Goal: Task Accomplishment & Management: Manage account settings

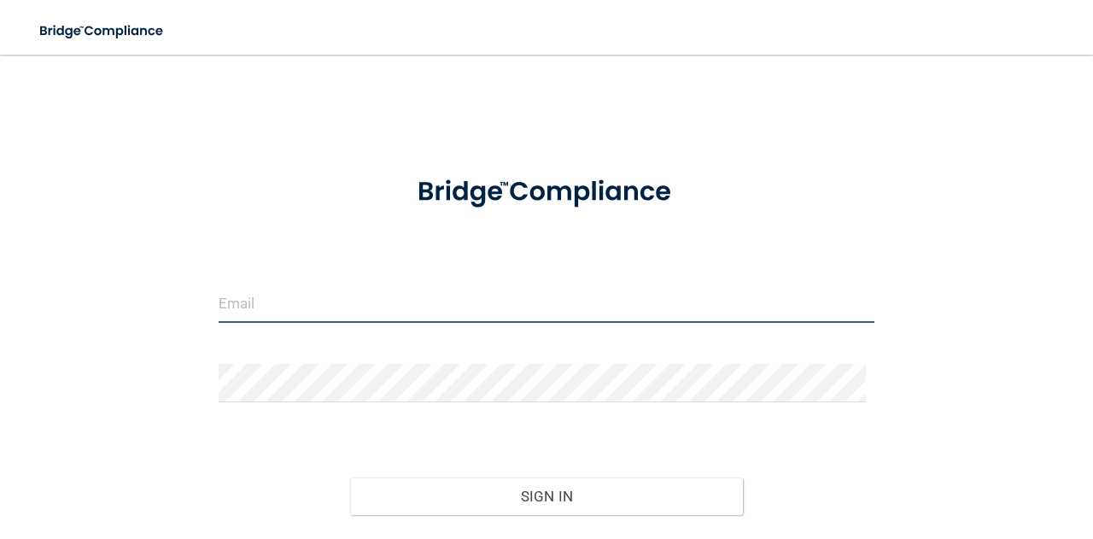
click at [508, 296] on input "email" at bounding box center [547, 303] width 656 height 38
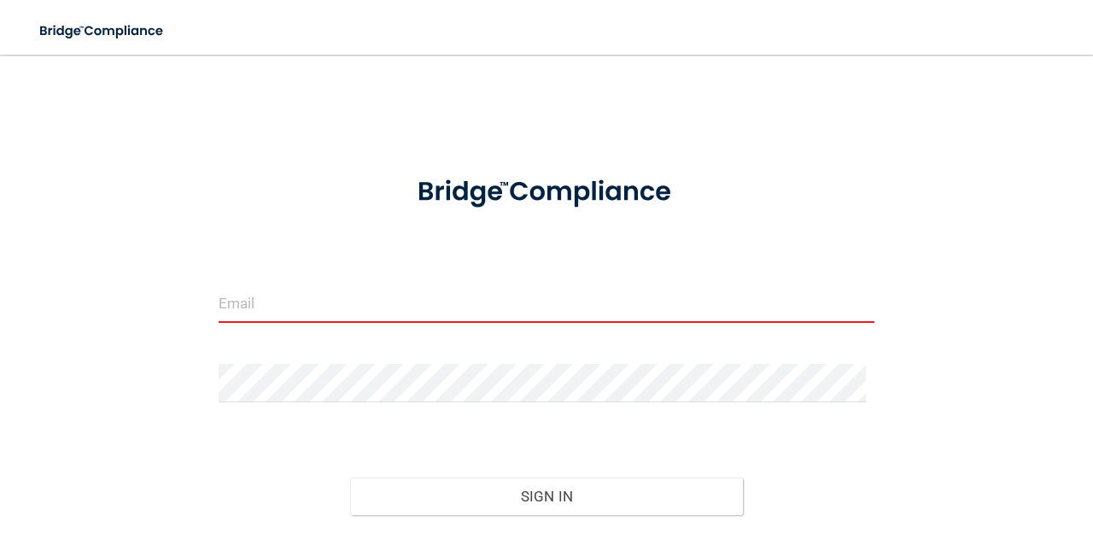
type input "[PERSON_NAME][EMAIL_ADDRESS][PERSON_NAME][DOMAIN_NAME]"
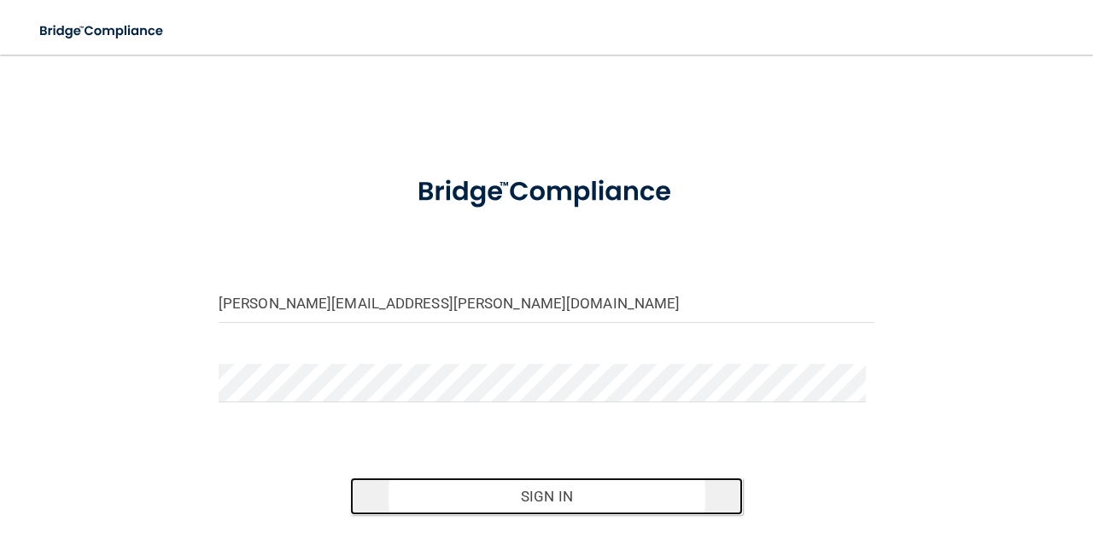
click at [530, 493] on button "Sign In" at bounding box center [547, 497] width 394 height 38
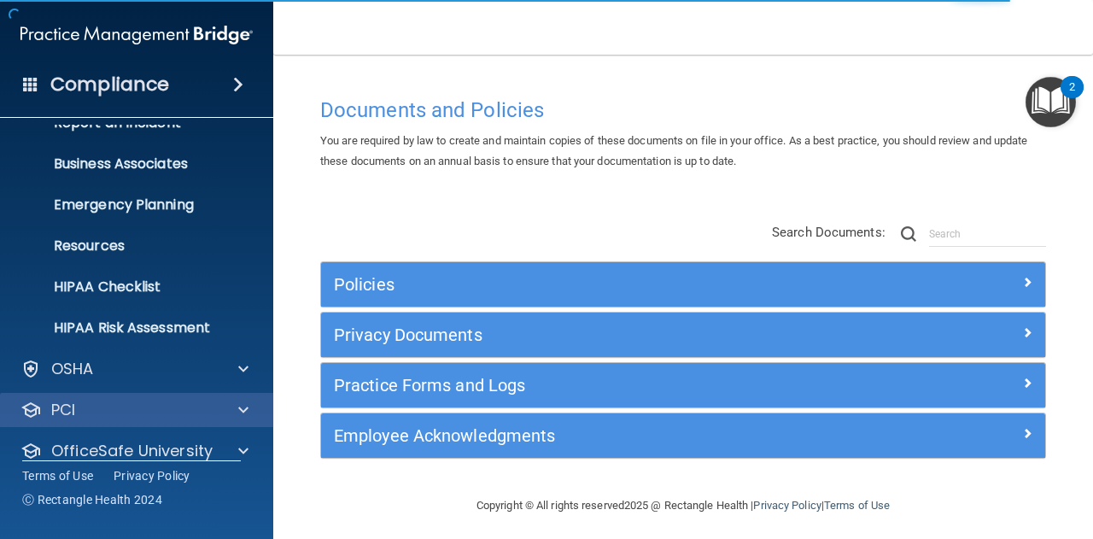
scroll to position [169, 0]
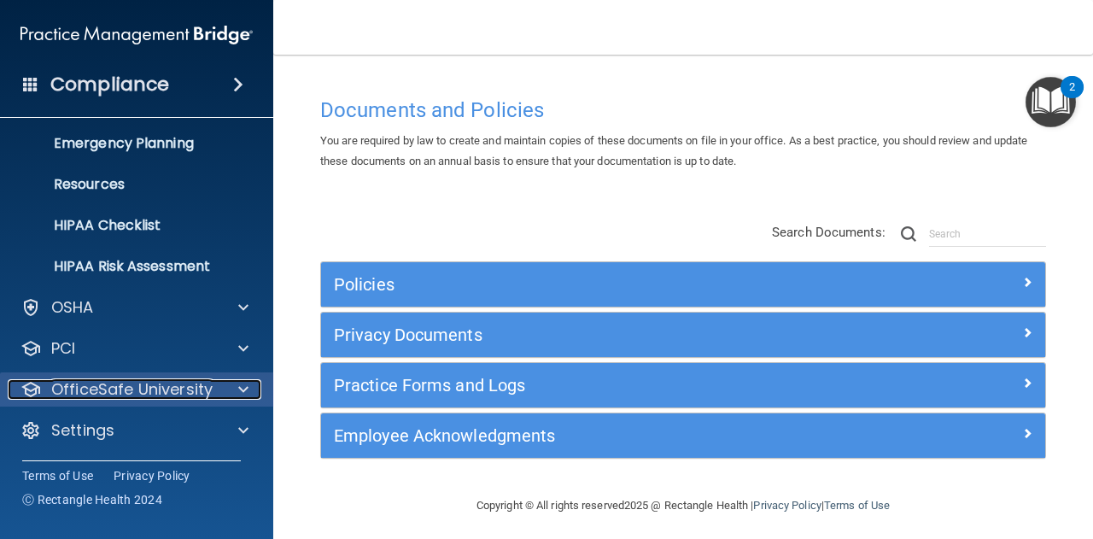
click at [196, 384] on p "OfficeSafe University" at bounding box center [131, 389] width 161 height 21
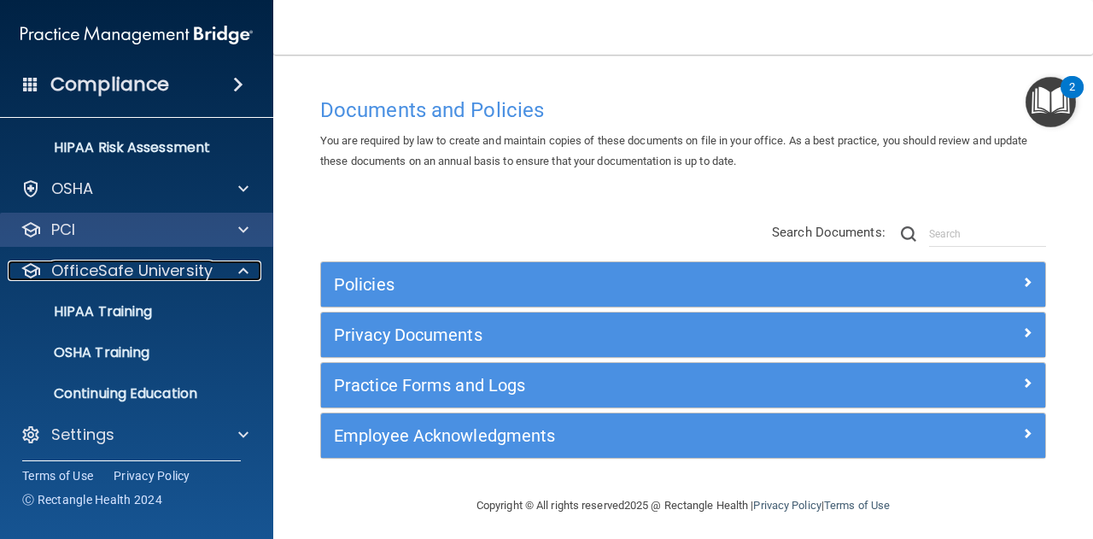
scroll to position [292, 0]
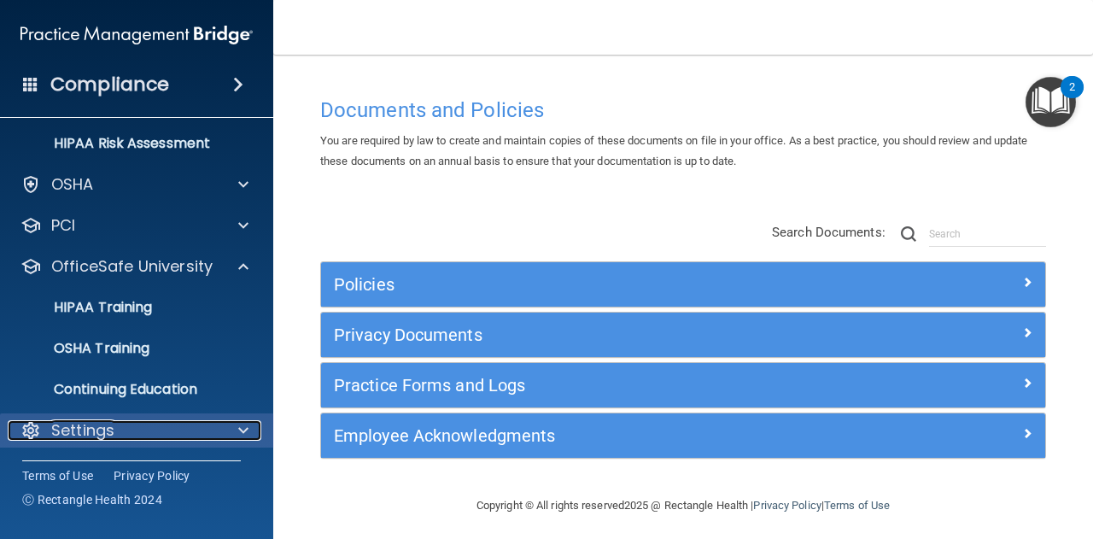
click at [91, 431] on p "Settings" at bounding box center [82, 430] width 63 height 21
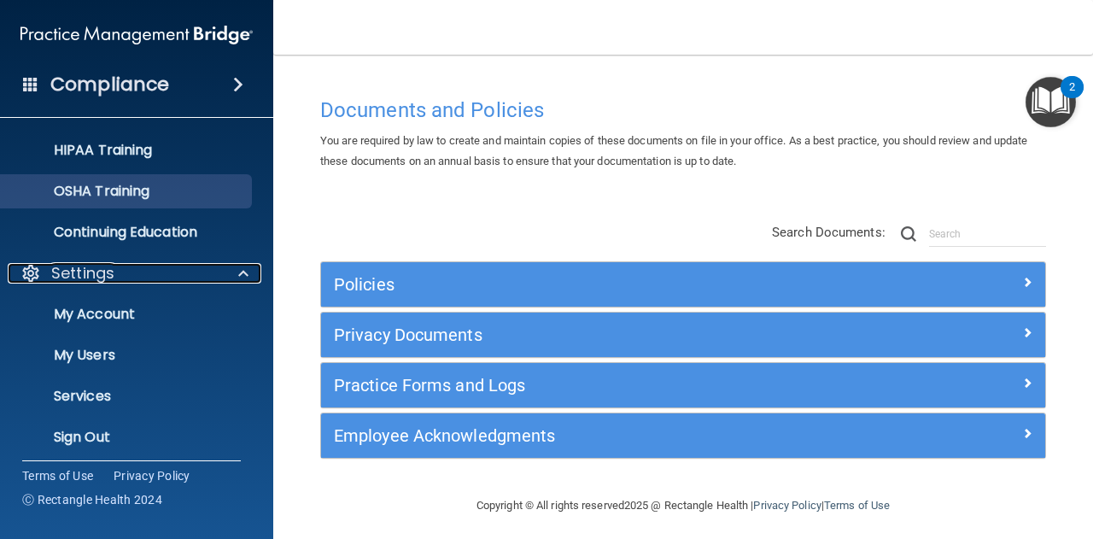
scroll to position [456, 0]
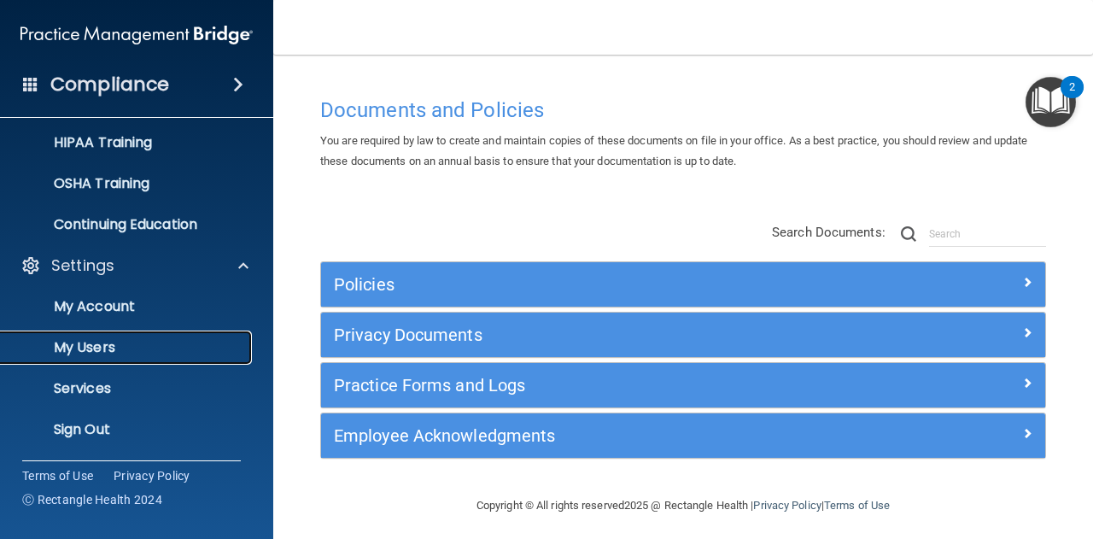
click at [105, 354] on p "My Users" at bounding box center [127, 347] width 233 height 17
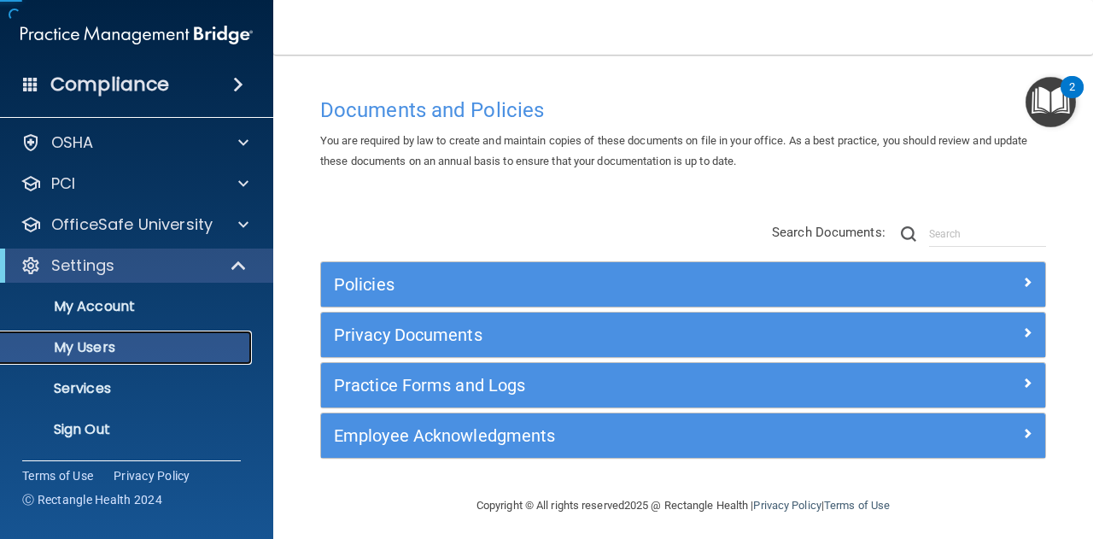
scroll to position [46, 0]
click at [108, 345] on p "My Users" at bounding box center [127, 348] width 233 height 17
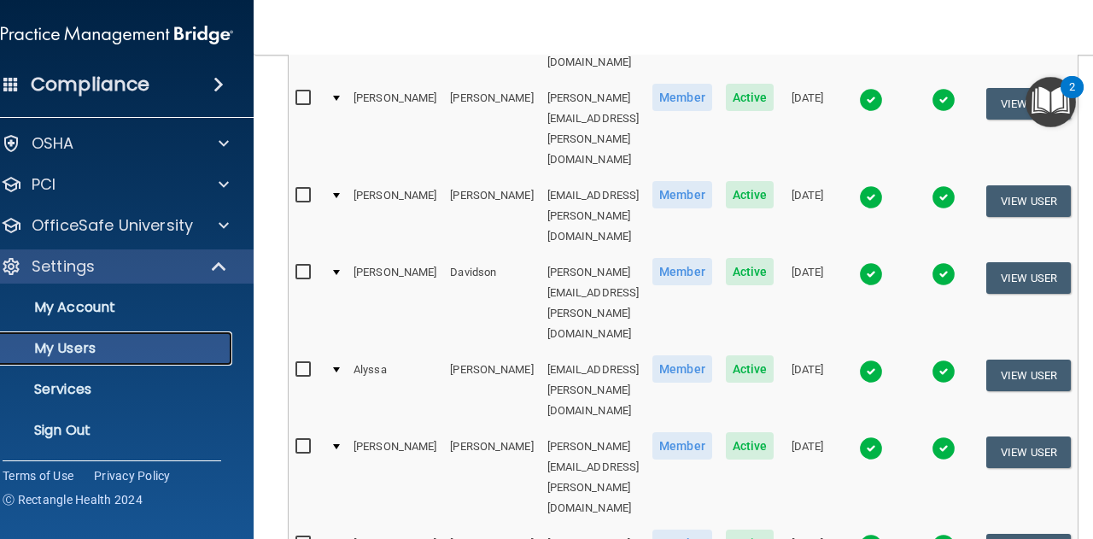
scroll to position [911, 0]
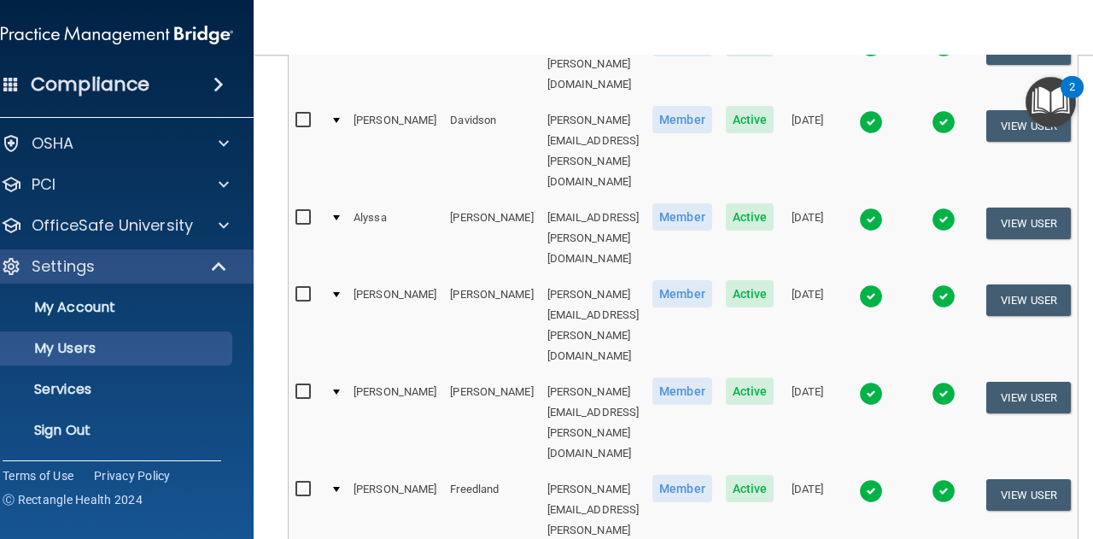
select select "63"
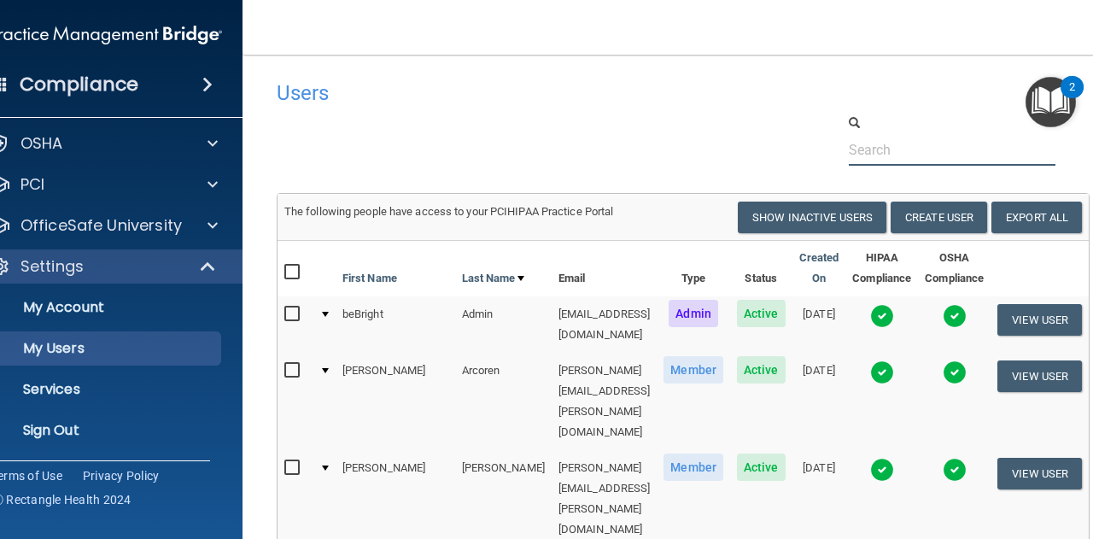
click at [958, 149] on input "text" at bounding box center [953, 150] width 208 height 32
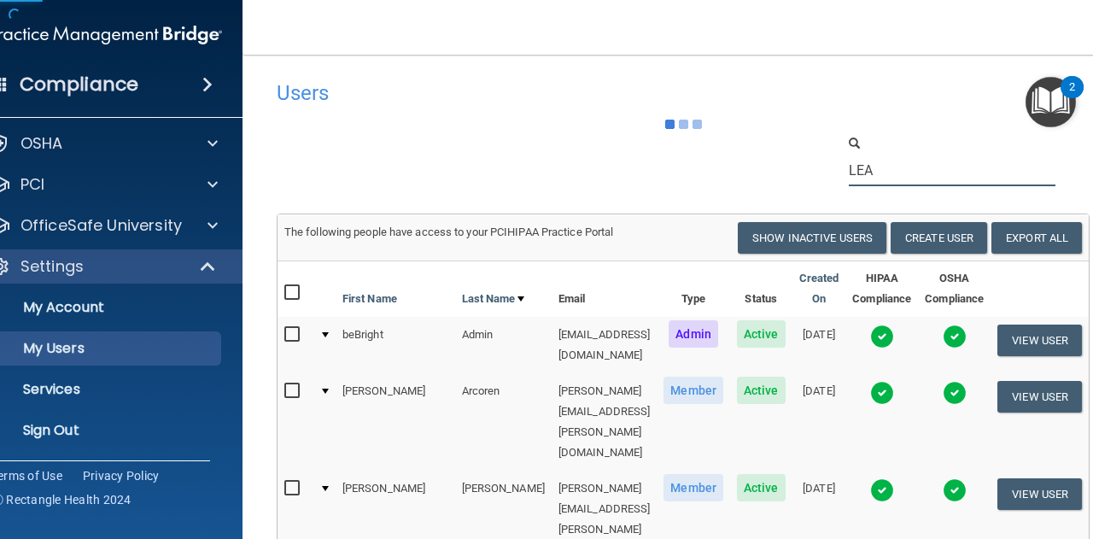
type input "[PERSON_NAME]"
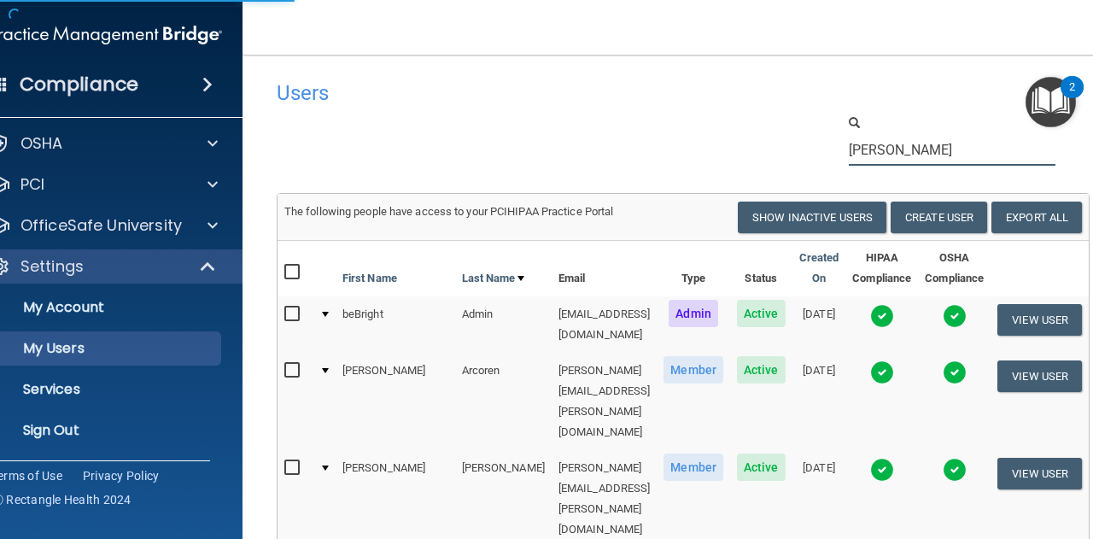
select select "20"
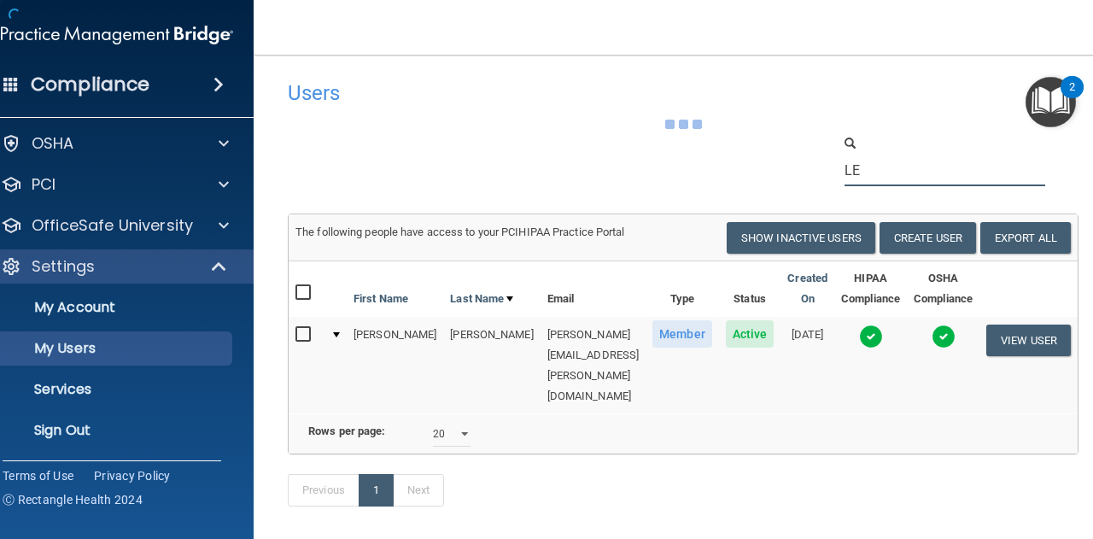
type input "L"
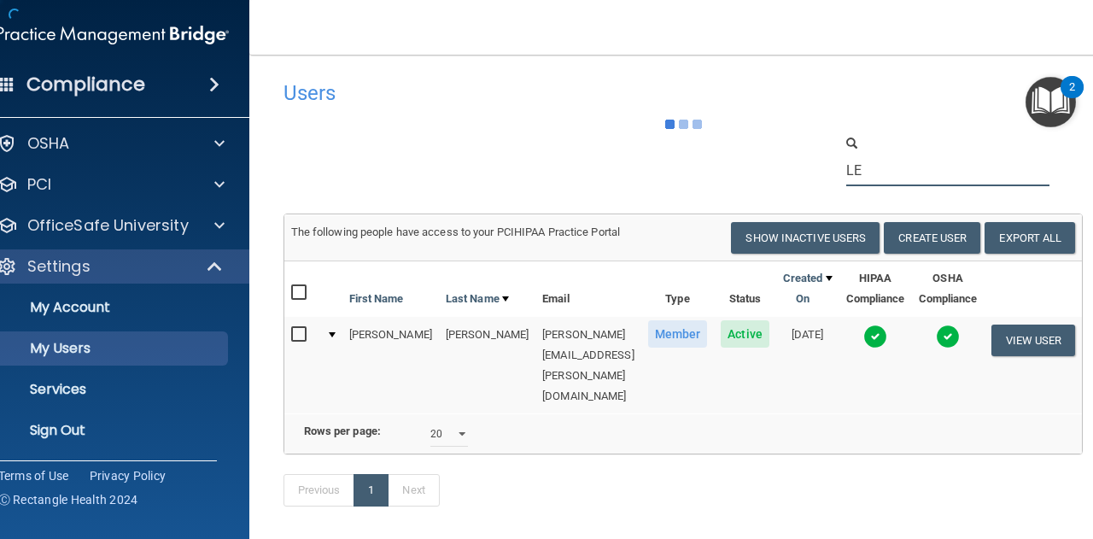
type input "L"
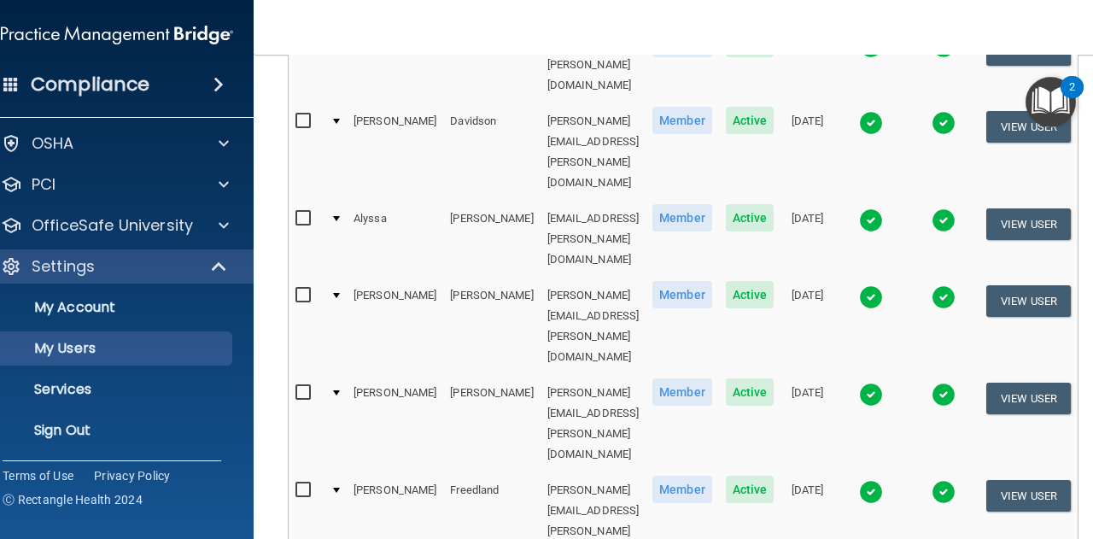
scroll to position [911, 0]
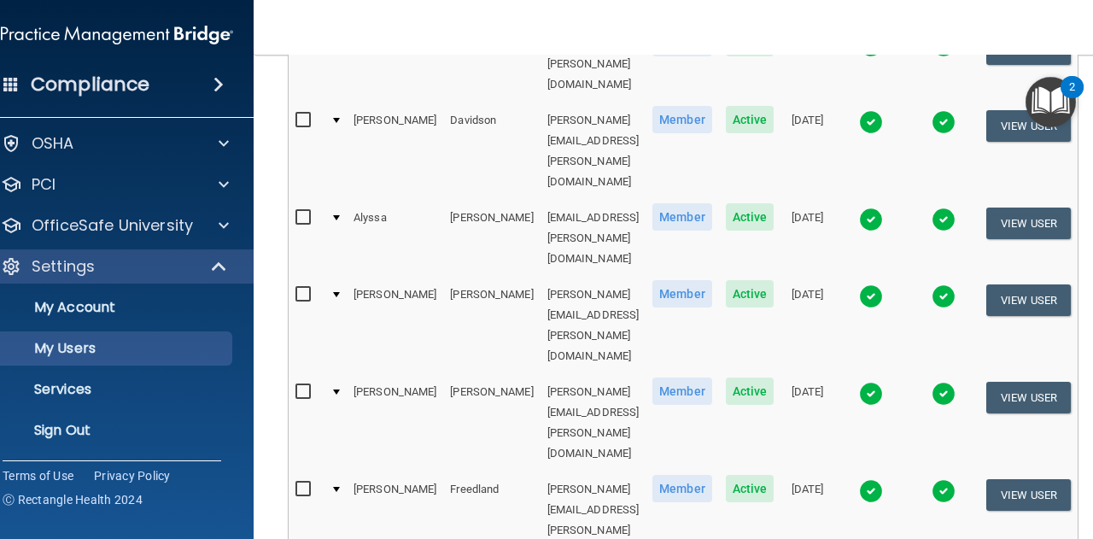
select select "63"
